Goal: Find specific page/section: Find specific page/section

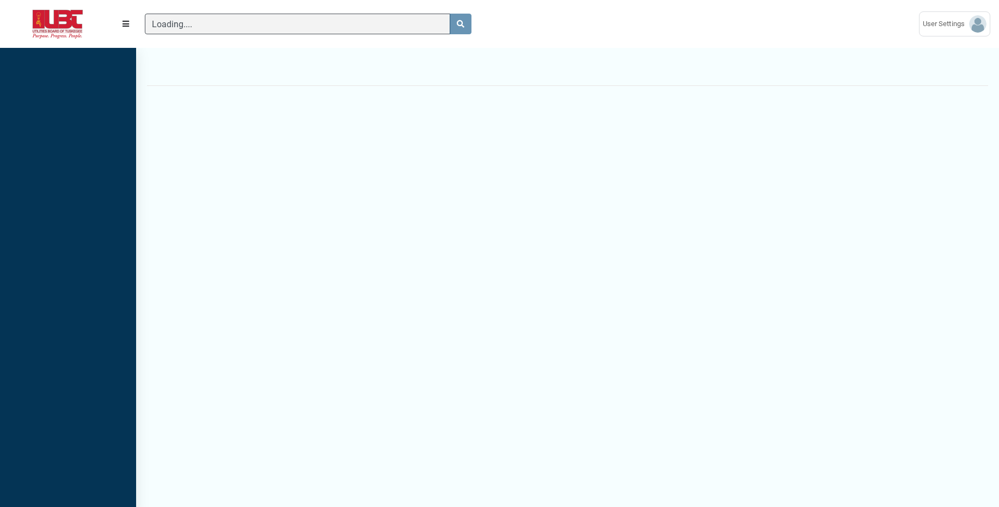
scroll to position [5, 1]
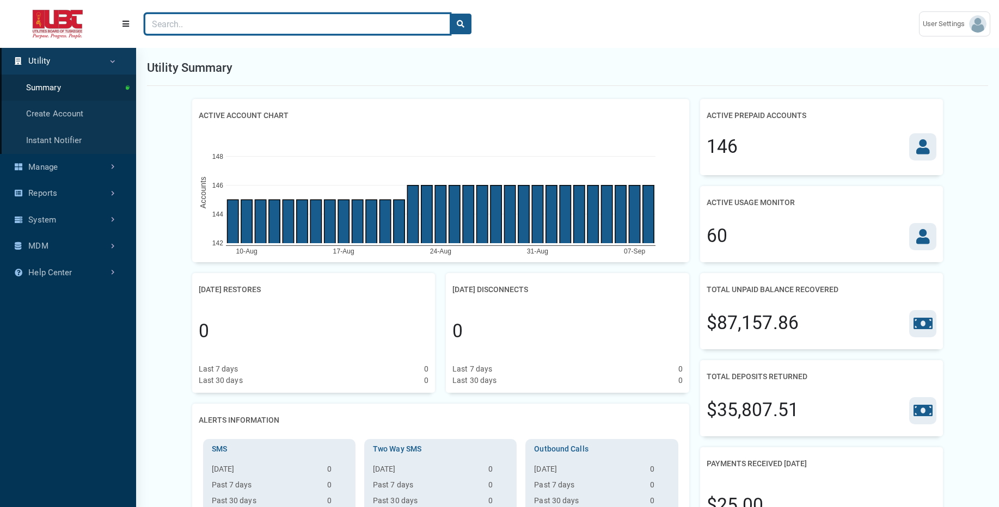
click at [249, 22] on input "Search" at bounding box center [297, 24] width 305 height 21
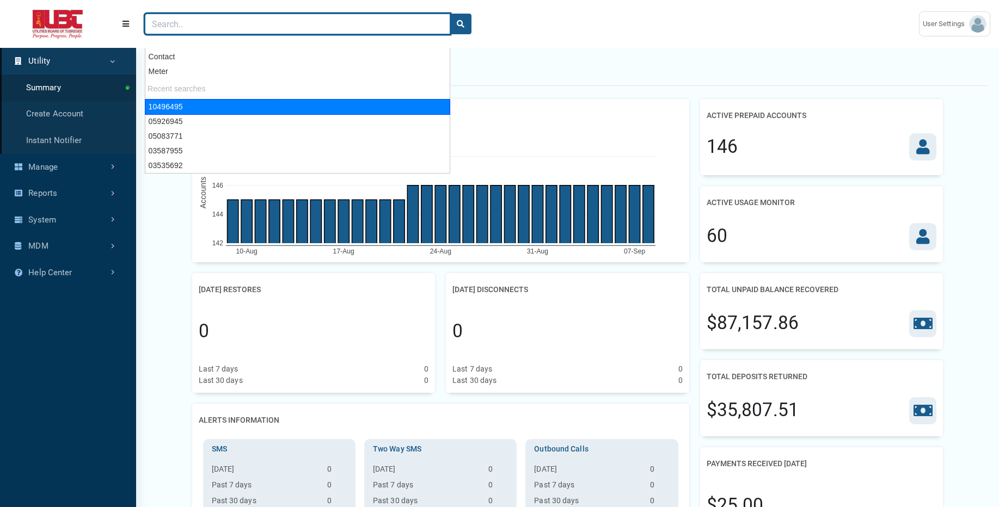
click at [197, 103] on div "10496495" at bounding box center [297, 107] width 305 height 16
type input "10496495"
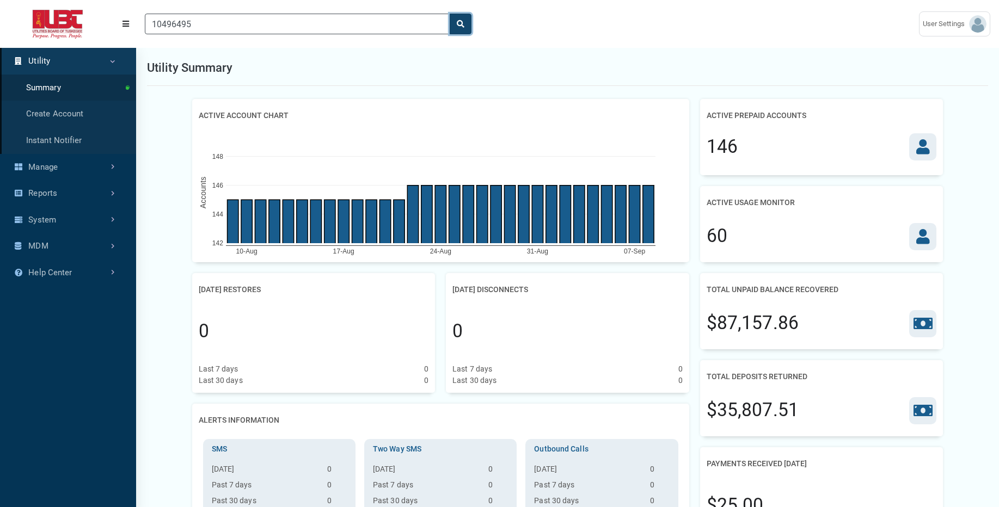
click at [463, 23] on icon "search" at bounding box center [461, 24] width 8 height 8
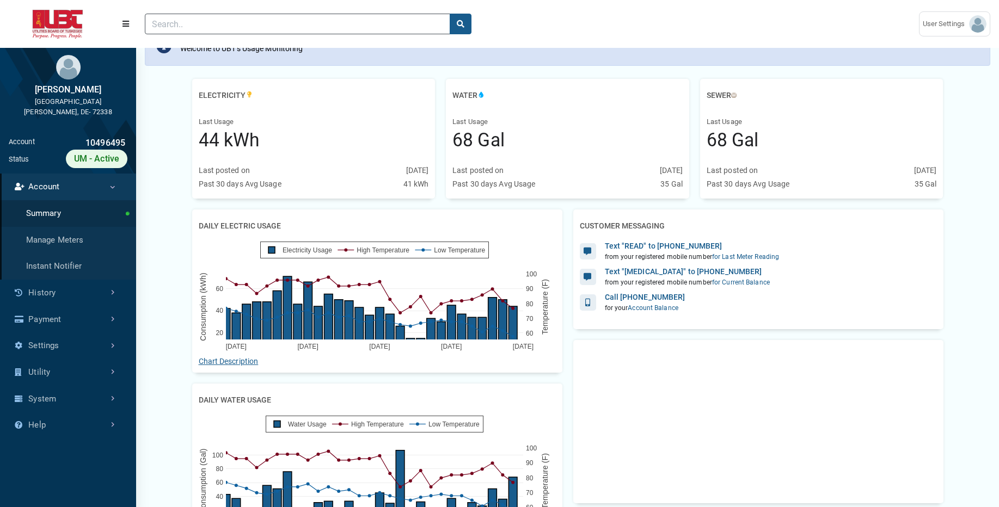
scroll to position [28, 0]
